Goal: Task Accomplishment & Management: Complete application form

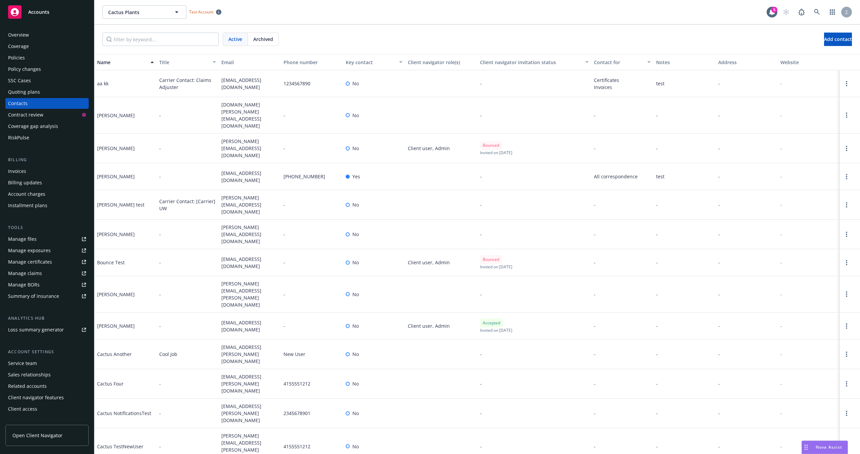
click at [399, 38] on div "Active Archived Add contact" at bounding box center [478, 39] width 750 height 13
click at [824, 40] on span "Add contact" at bounding box center [838, 39] width 28 height 6
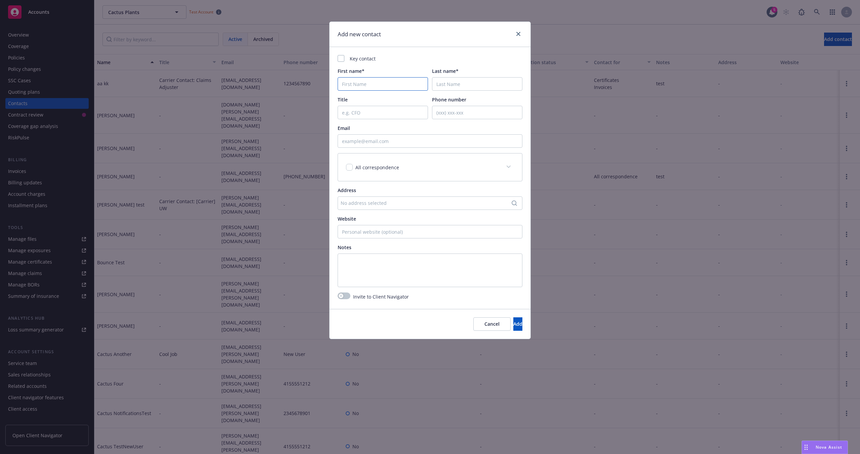
click at [354, 81] on input "First name*" at bounding box center [383, 83] width 90 height 13
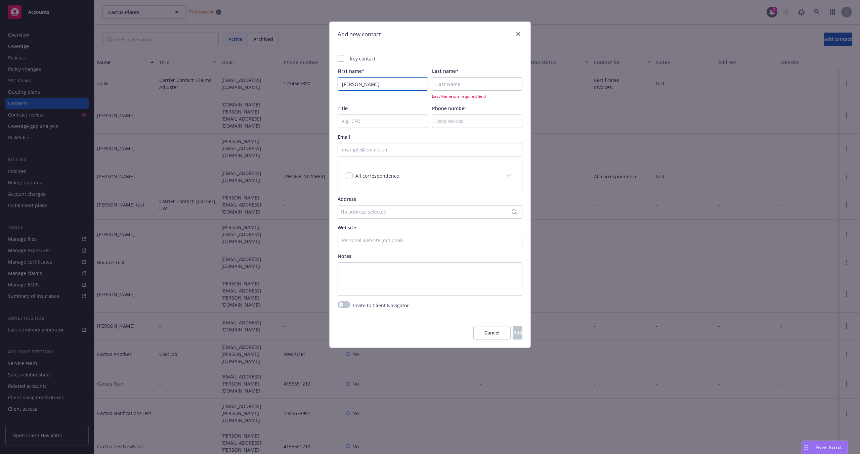
type input "Steve"
click at [482, 86] on input "Last name*" at bounding box center [477, 83] width 90 height 13
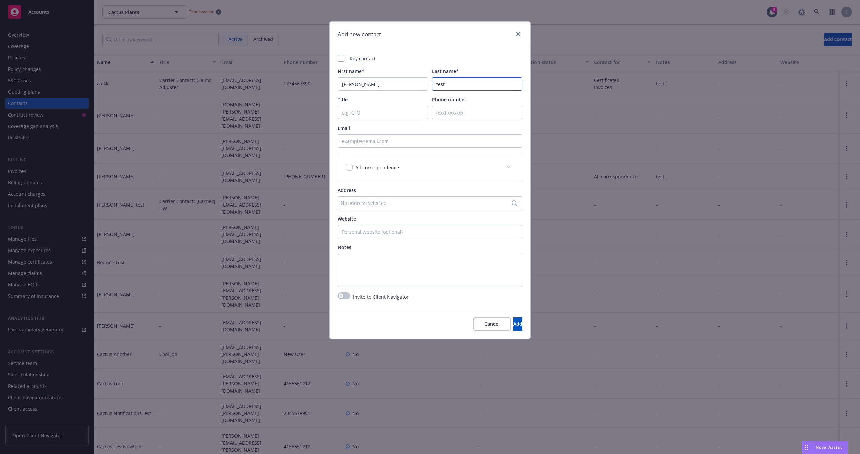
click at [437, 83] on input "test" at bounding box center [477, 83] width 90 height 13
type input "Test"
click at [382, 145] on input "Email" at bounding box center [430, 140] width 185 height 13
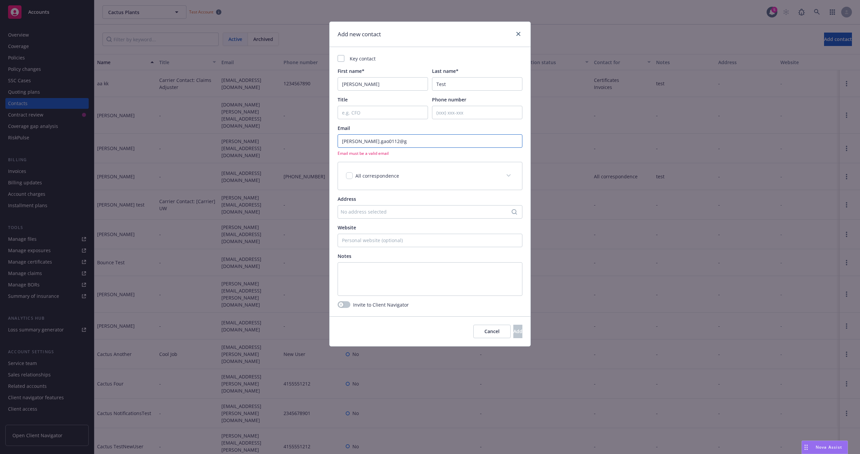
type input "[PERSON_NAME][EMAIL_ADDRESS][DOMAIN_NAME]"
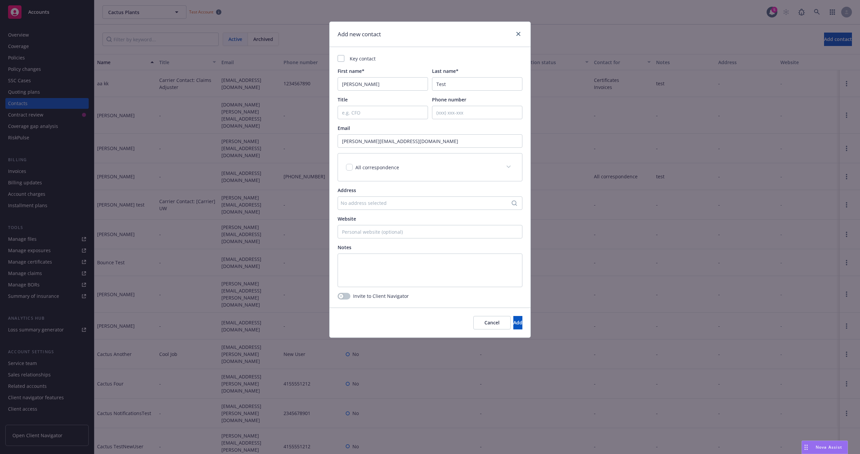
click at [343, 291] on div "Key contact First name* Steve Last name* Test Title Phone number Email steve.ga…" at bounding box center [430, 177] width 201 height 261
click at [343, 295] on div "button" at bounding box center [341, 296] width 5 height 5
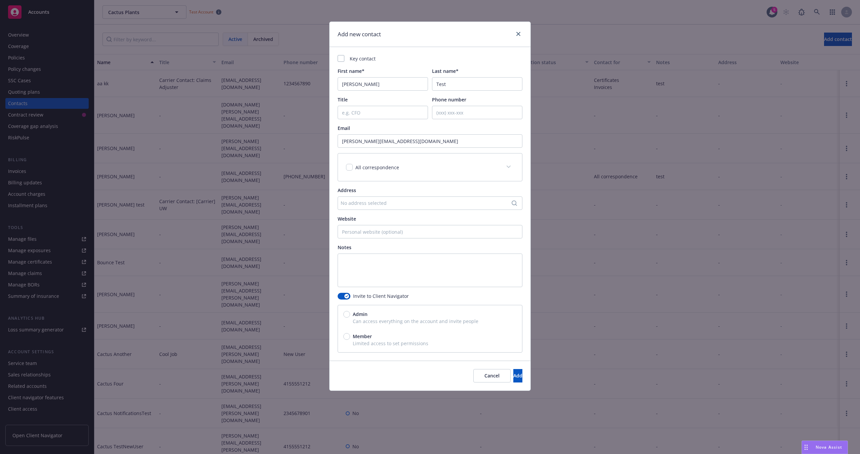
click at [359, 314] on span "Admin" at bounding box center [360, 314] width 15 height 7
click at [350, 314] on input "Admin" at bounding box center [346, 314] width 7 height 7
radio input "true"
click at [514, 378] on button "Add" at bounding box center [518, 375] width 9 height 13
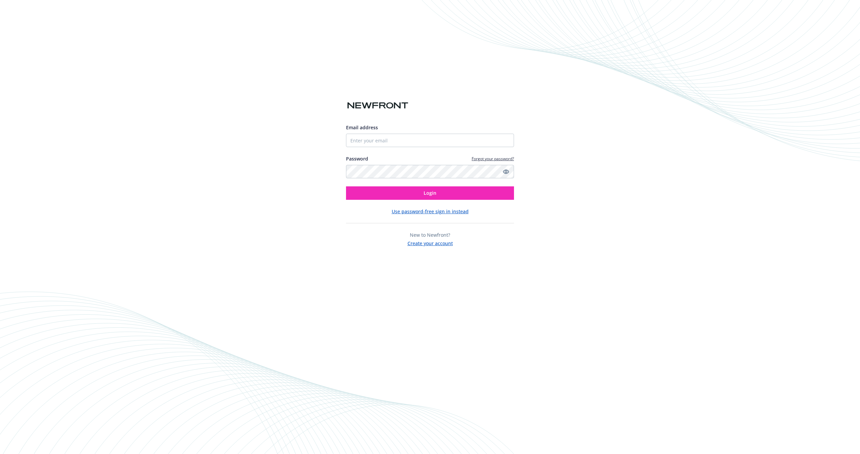
click at [439, 245] on button "Create your account" at bounding box center [430, 243] width 45 height 8
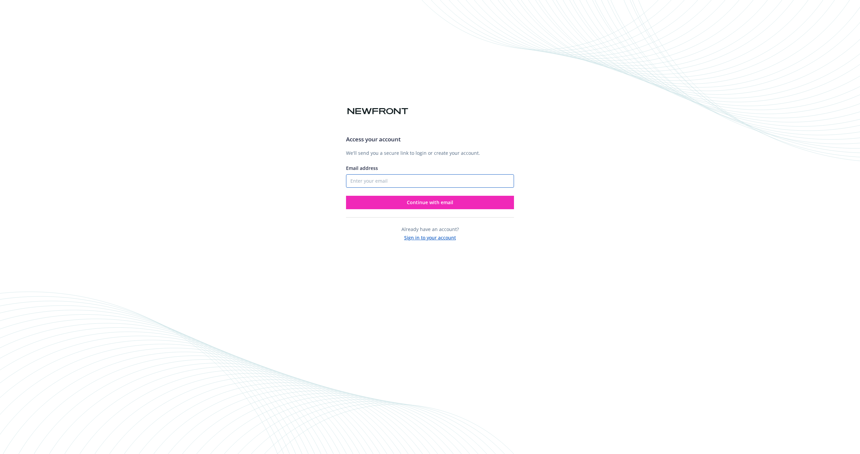
click at [363, 184] on input "Email address" at bounding box center [430, 180] width 168 height 13
type input "[PERSON_NAME][EMAIL_ADDRESS][DOMAIN_NAME]"
click at [390, 202] on button "Continue with email" at bounding box center [430, 202] width 168 height 13
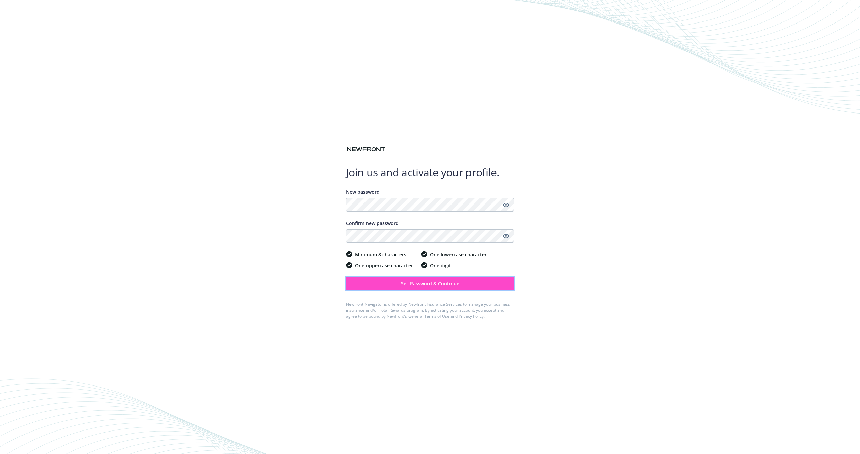
click at [452, 286] on span "Set Password & Continue" at bounding box center [430, 284] width 58 height 6
